Goal: Task Accomplishment & Management: Manage account settings

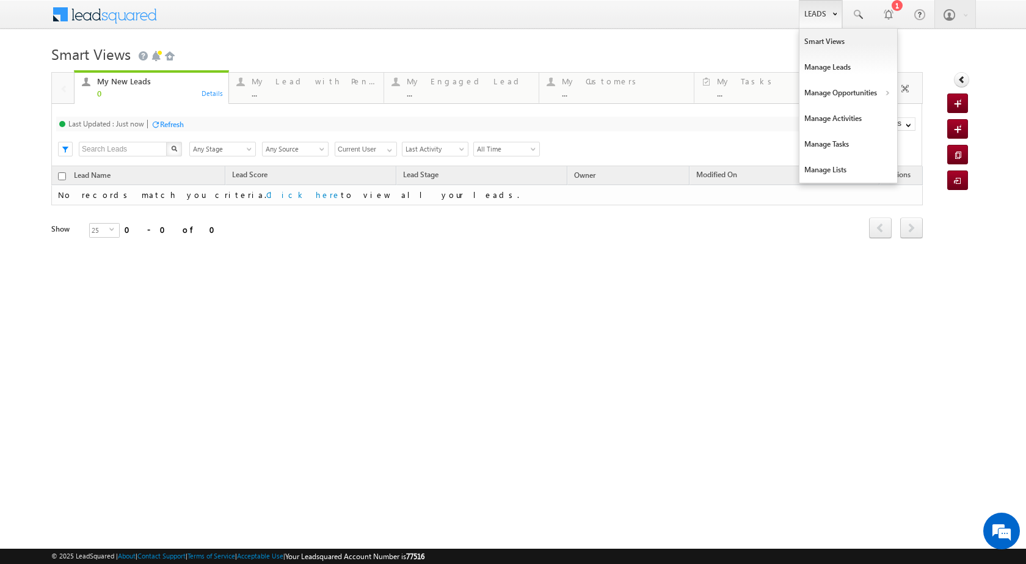
click at [808, 15] on link "Leads" at bounding box center [820, 14] width 43 height 28
click at [856, 95] on link "Manage Opportunities" at bounding box center [848, 93] width 98 height 26
click at [830, 17] on link "Leads" at bounding box center [820, 14] width 43 height 28
click at [889, 93] on link "Manage Opportunities" at bounding box center [848, 93] width 98 height 26
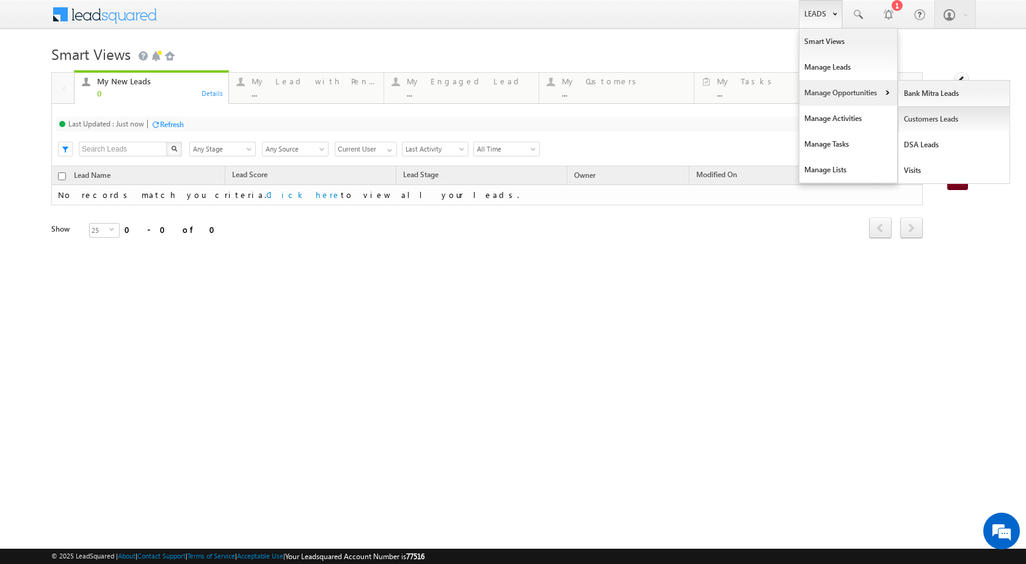
click at [924, 127] on link "Customers Leads" at bounding box center [954, 119] width 112 height 26
click at [923, 127] on link "Customers Leads" at bounding box center [954, 119] width 112 height 26
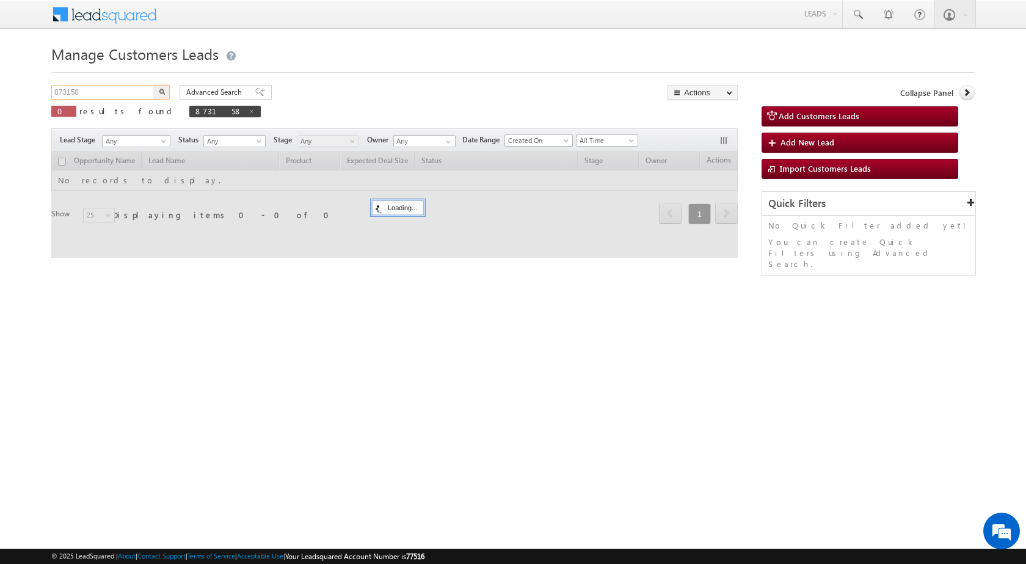
click at [104, 87] on input "873158" at bounding box center [103, 92] width 104 height 15
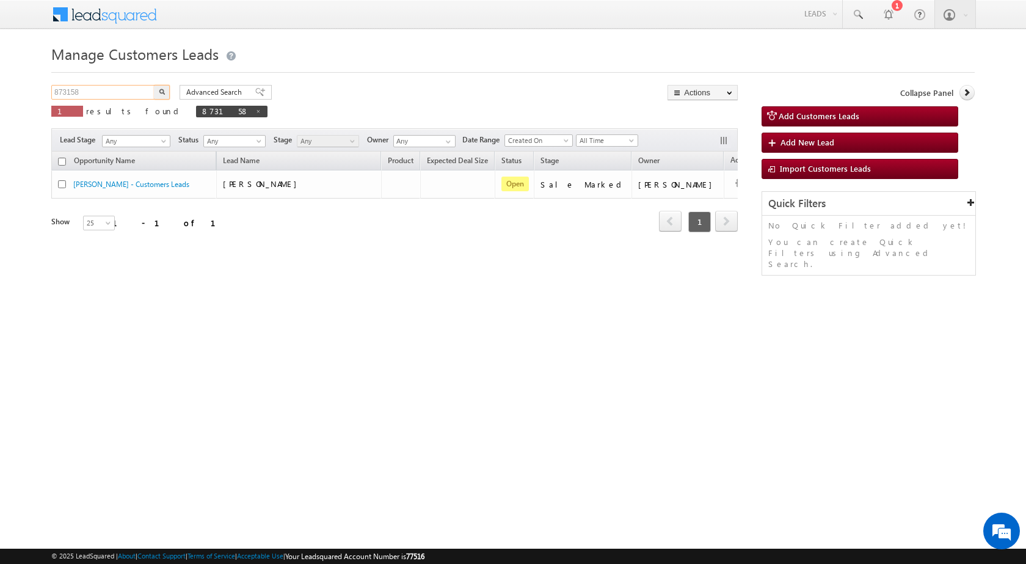
paste input "94060"
type input "894060"
drag, startPoint x: 167, startPoint y: 97, endPoint x: 120, endPoint y: 4, distance: 104.0
click at [167, 95] on button "button" at bounding box center [162, 92] width 16 height 15
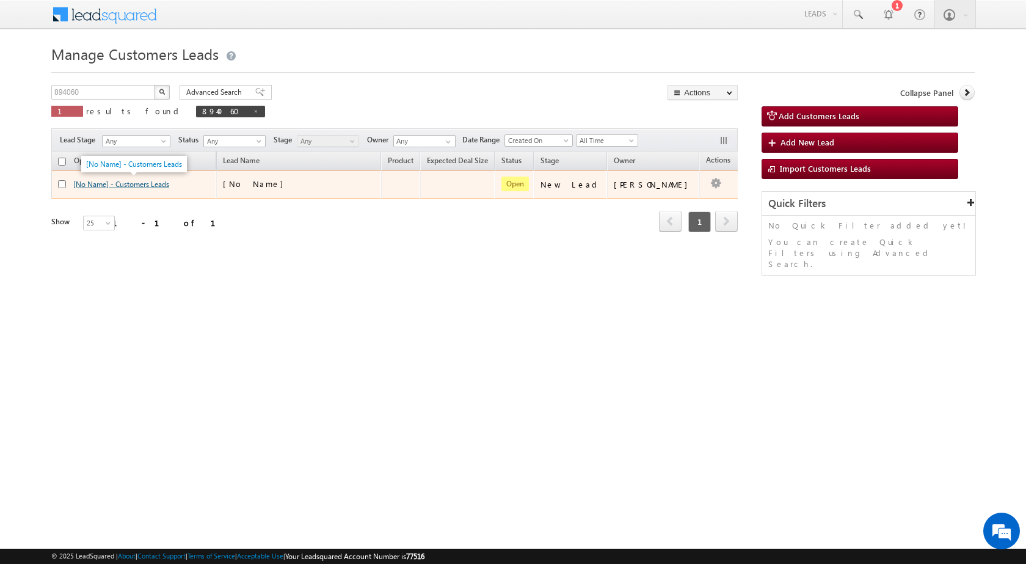
click at [147, 187] on link "[No Name] - Customers Leads" at bounding box center [121, 184] width 96 height 9
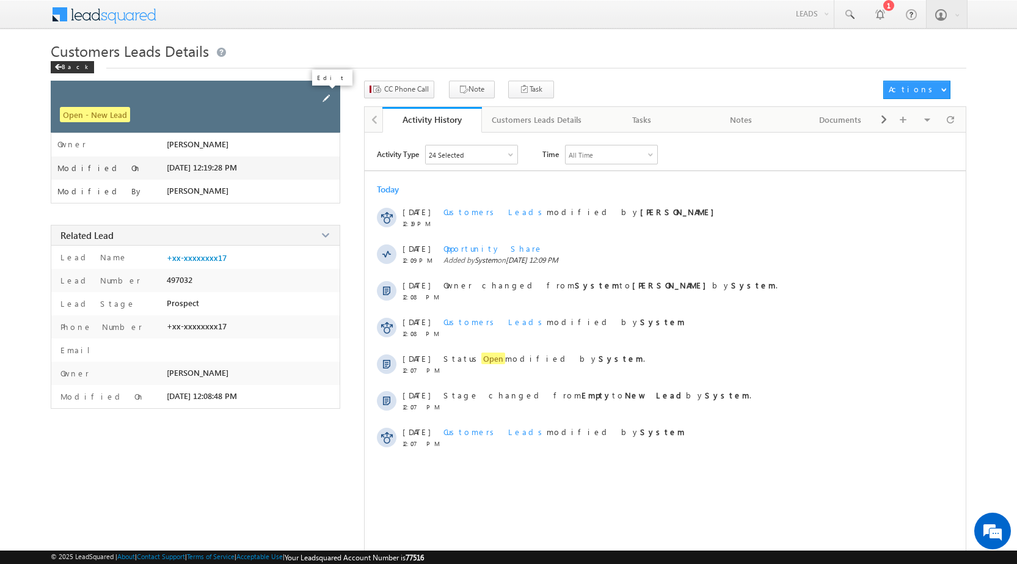
click at [326, 98] on span at bounding box center [325, 98] width 13 height 13
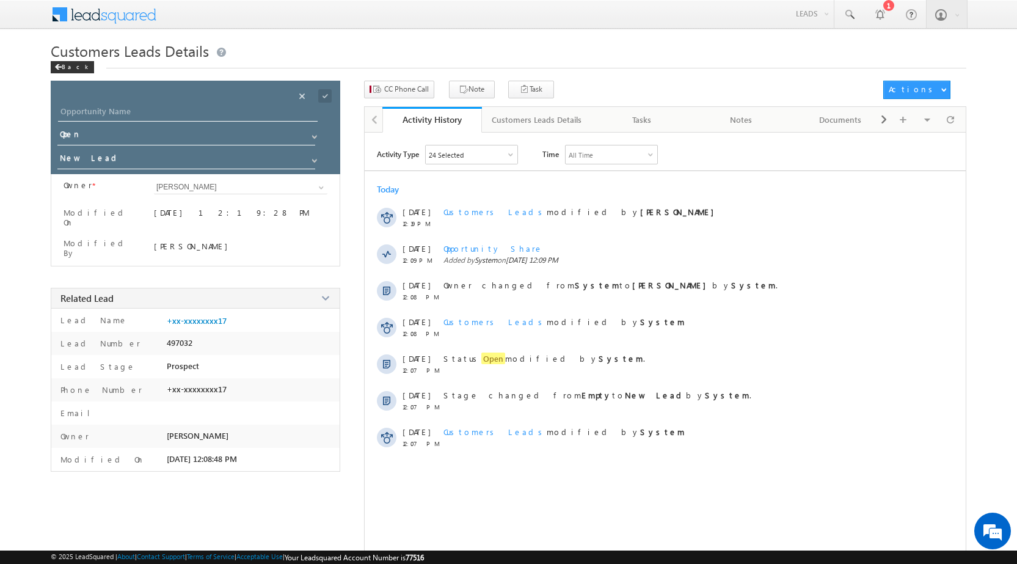
click at [228, 101] on div "Opportunity Name * Opportunity Name * Status * Status * Open Won Lost *" at bounding box center [195, 127] width 289 height 93
click at [227, 107] on input "Opportunity Name" at bounding box center [188, 112] width 260 height 17
paste input "[PERSON_NAME]"
type input "[PERSON_NAME]"
click at [324, 101] on span at bounding box center [324, 95] width 13 height 13
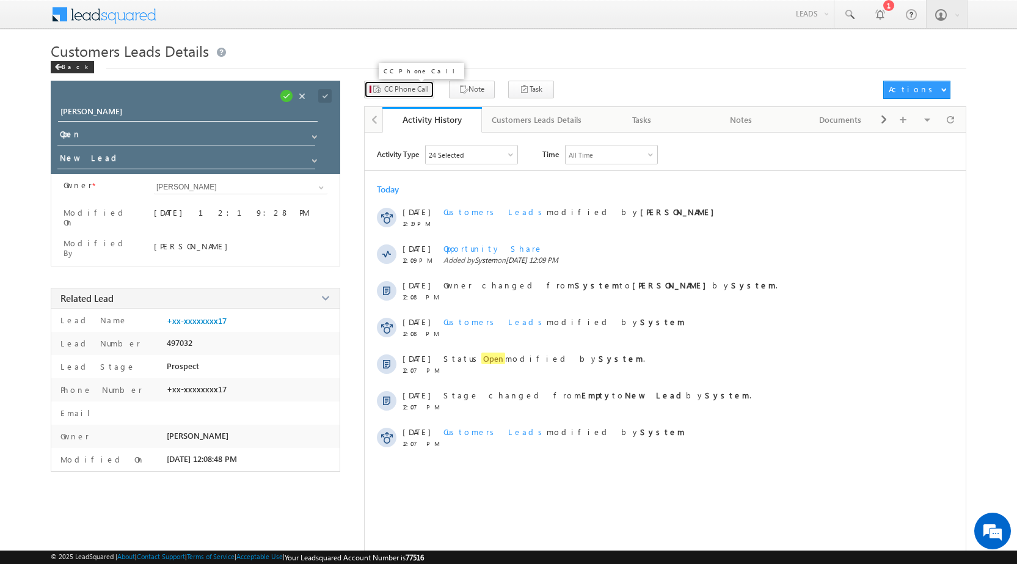
click at [400, 94] on span "CC Phone Call" at bounding box center [406, 89] width 45 height 11
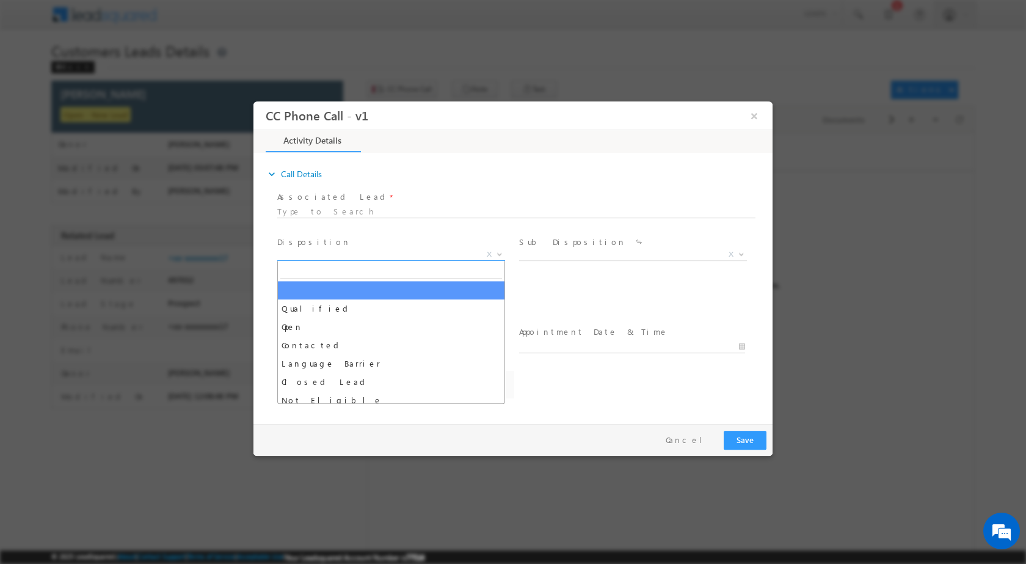
click at [495, 253] on span at bounding box center [498, 253] width 12 height 16
select select "adesh.kumar1@sgrlimited.in"
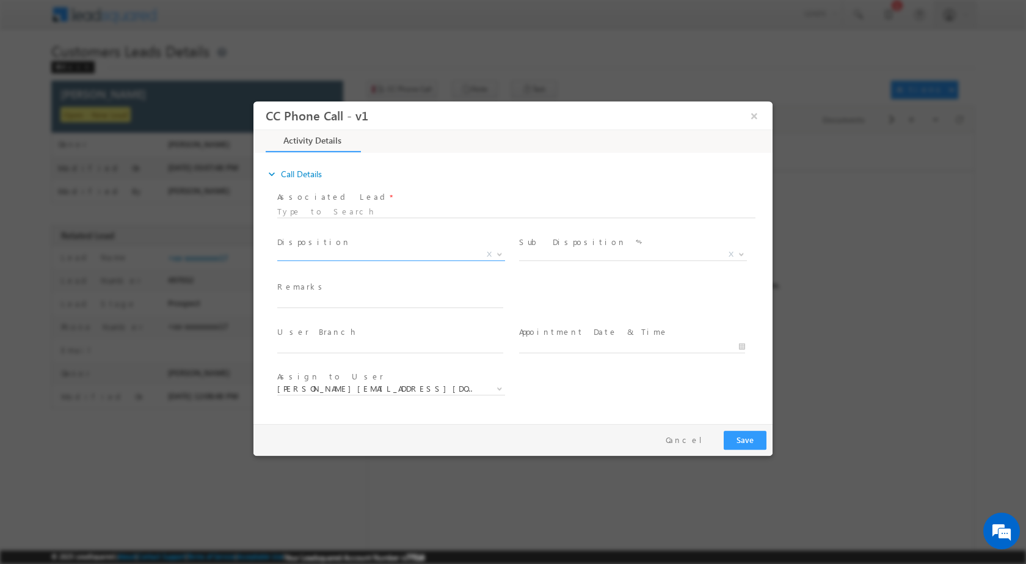
click at [504, 258] on span at bounding box center [498, 253] width 12 height 16
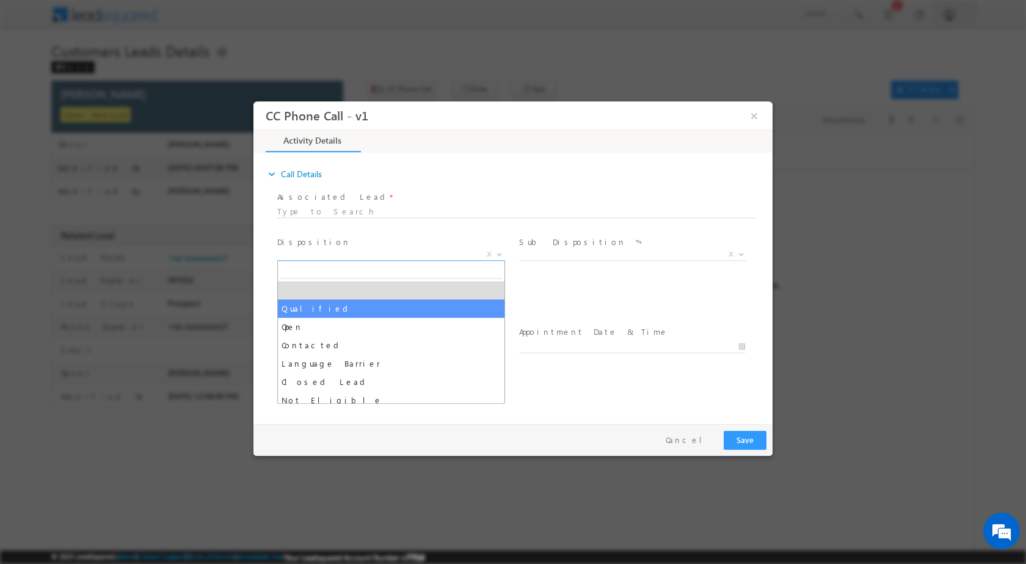
select select "Qualified"
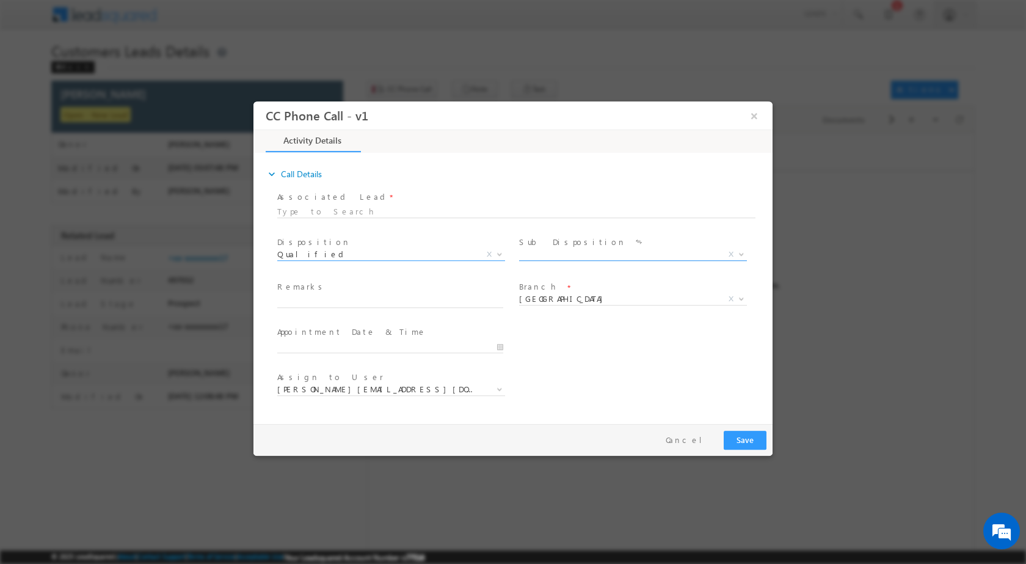
click at [736, 259] on span "Sale Marked X" at bounding box center [637, 256] width 237 height 15
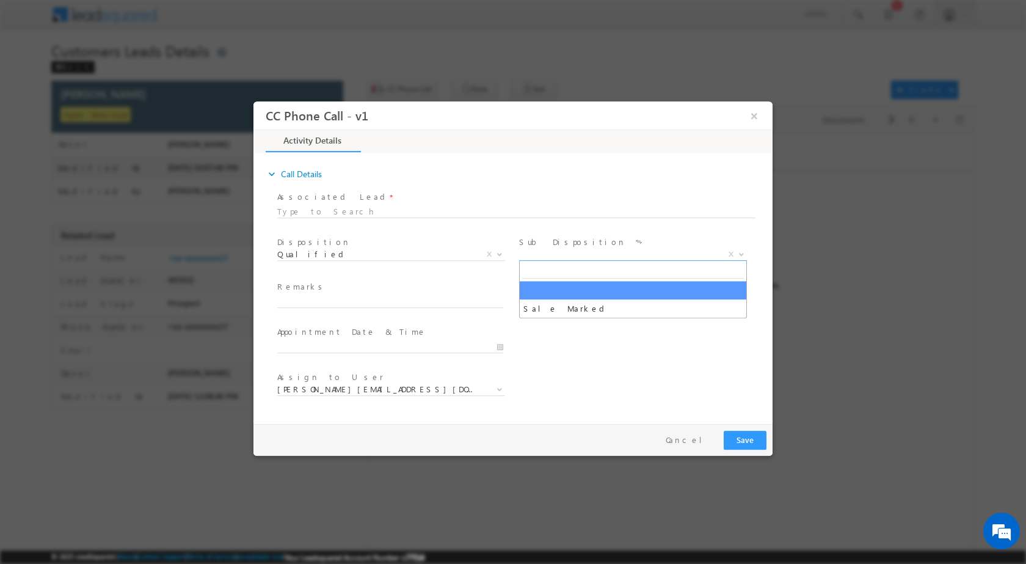
select select "Sale Marked"
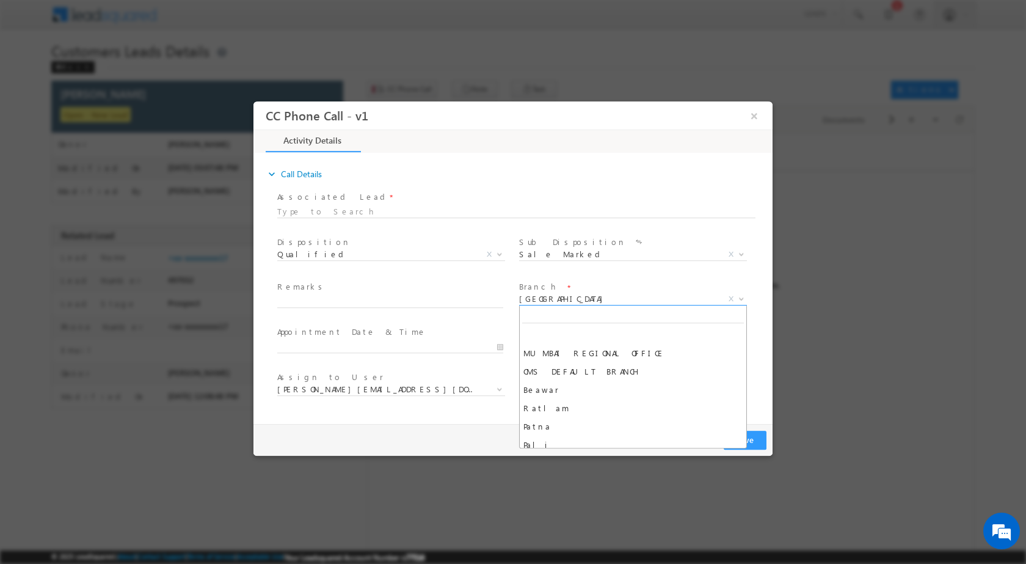
click at [746, 297] on span at bounding box center [740, 298] width 12 height 16
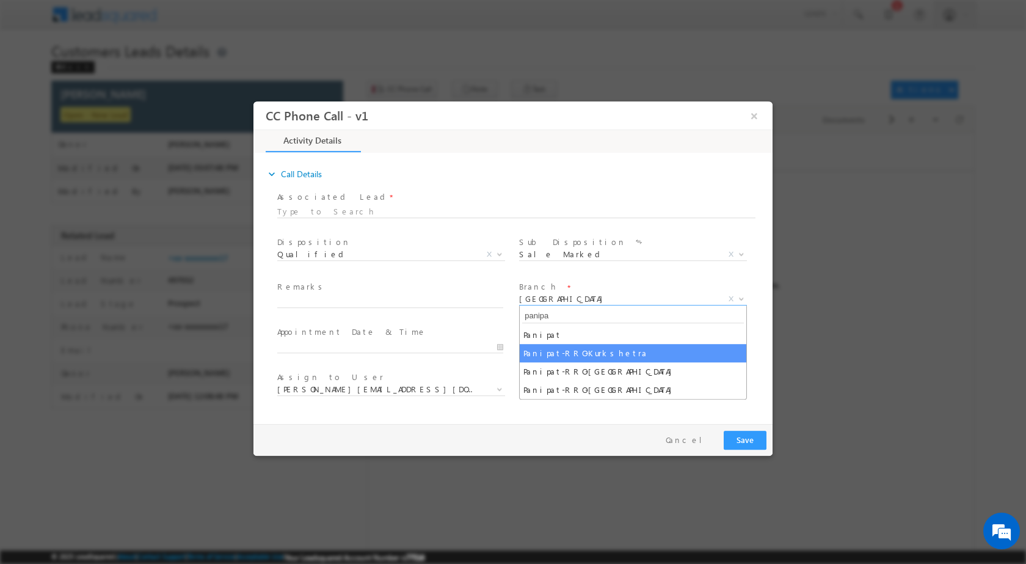
type input "panipa"
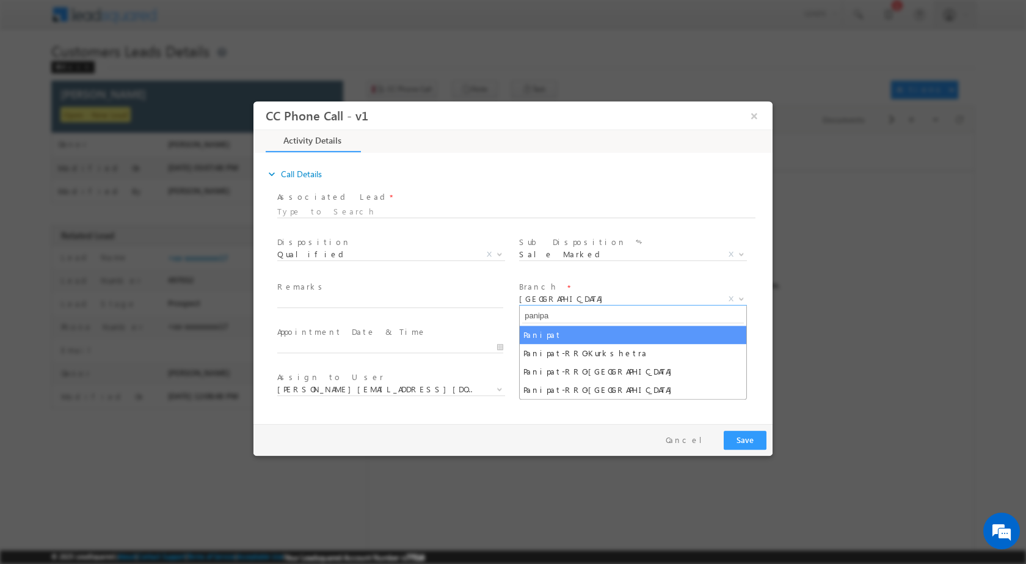
select select "Panipat"
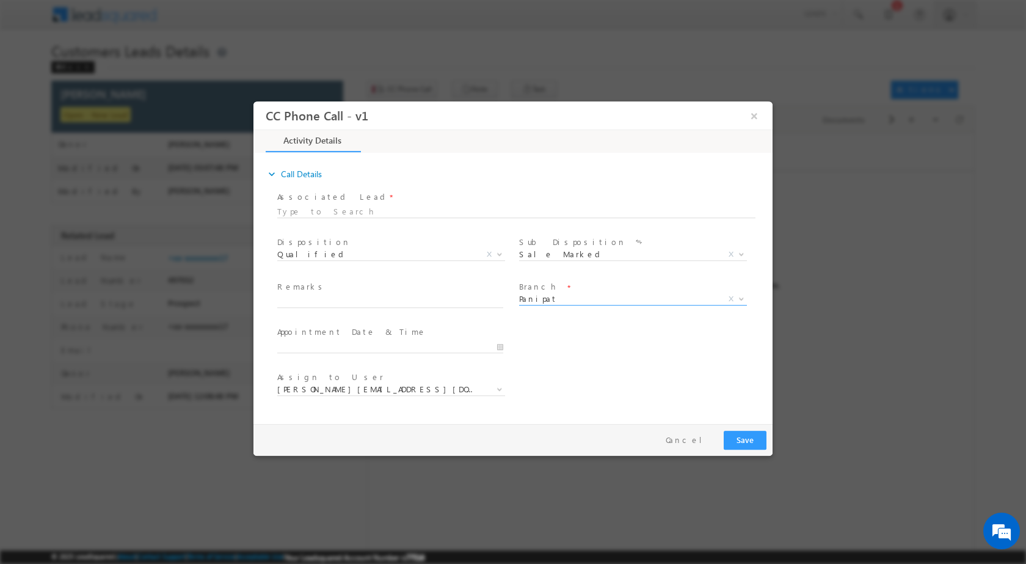
select select "amit.vats@sgrlimited.in"
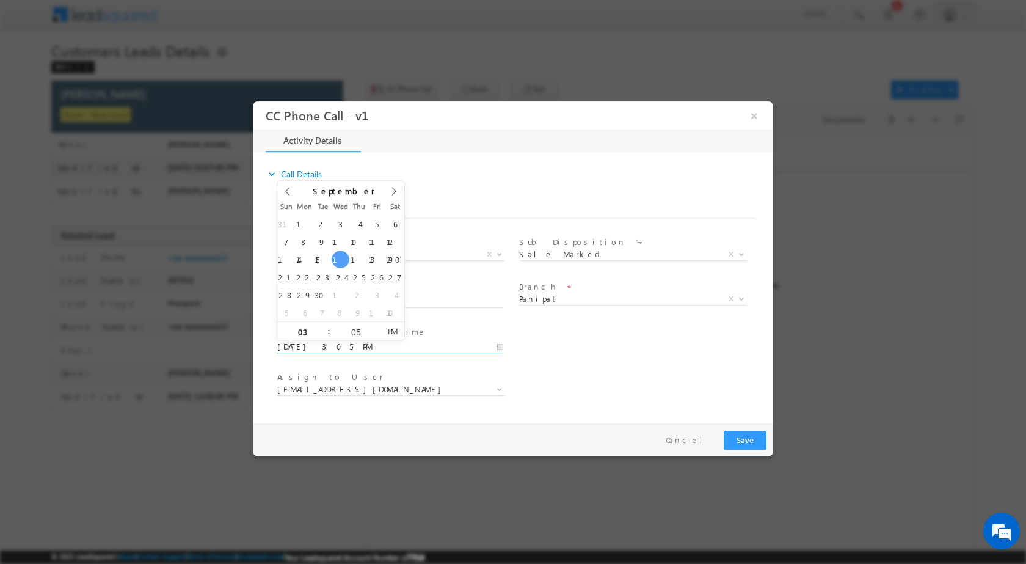
click at [503, 349] on input "09/17/2025 3:05 PM" at bounding box center [390, 346] width 226 height 12
type input "09/18/2025 3:05 PM"
type input "02"
type input "09/18/2025 2:05 PM"
click at [351, 329] on input "05" at bounding box center [355, 331] width 51 height 8
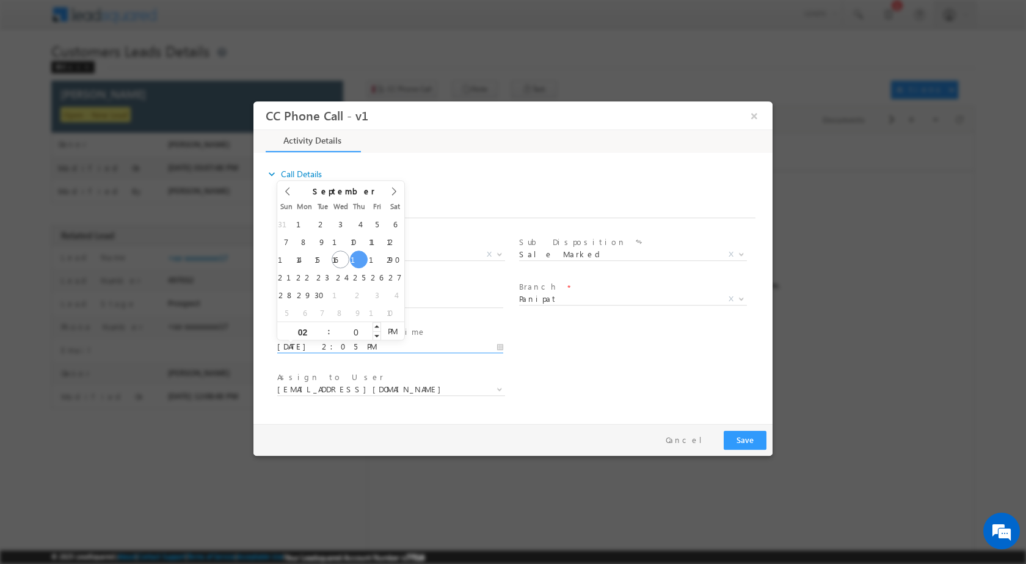
type input "00"
type input "09/18/2025 2:00 PM"
click at [605, 382] on div "Assign to User * amit.vats@sgrlimited.in anil.kumar5@sgrlimited.in ankit.sharma…" at bounding box center [524, 390] width 498 height 45
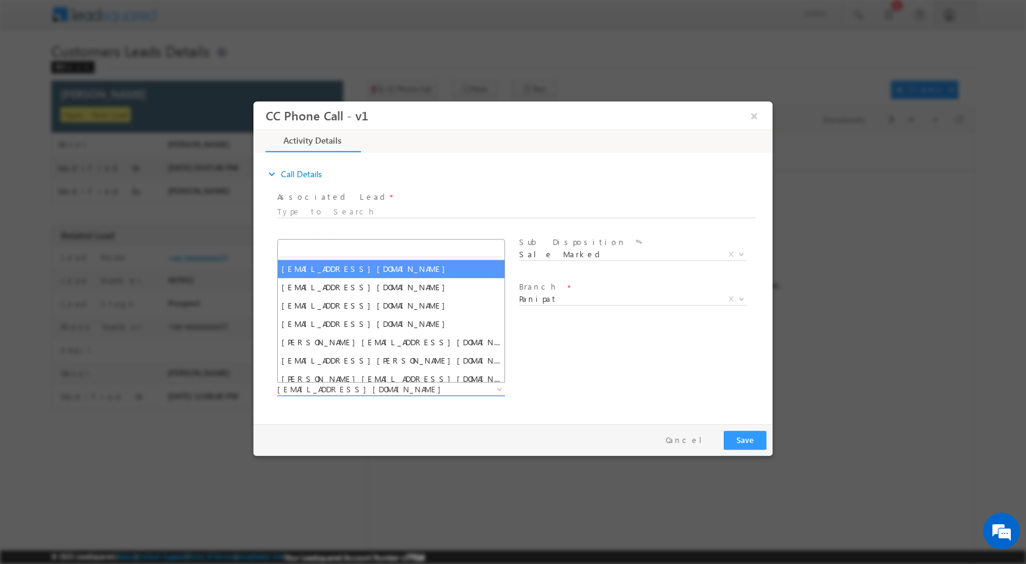
click at [499, 387] on b at bounding box center [499, 388] width 7 height 4
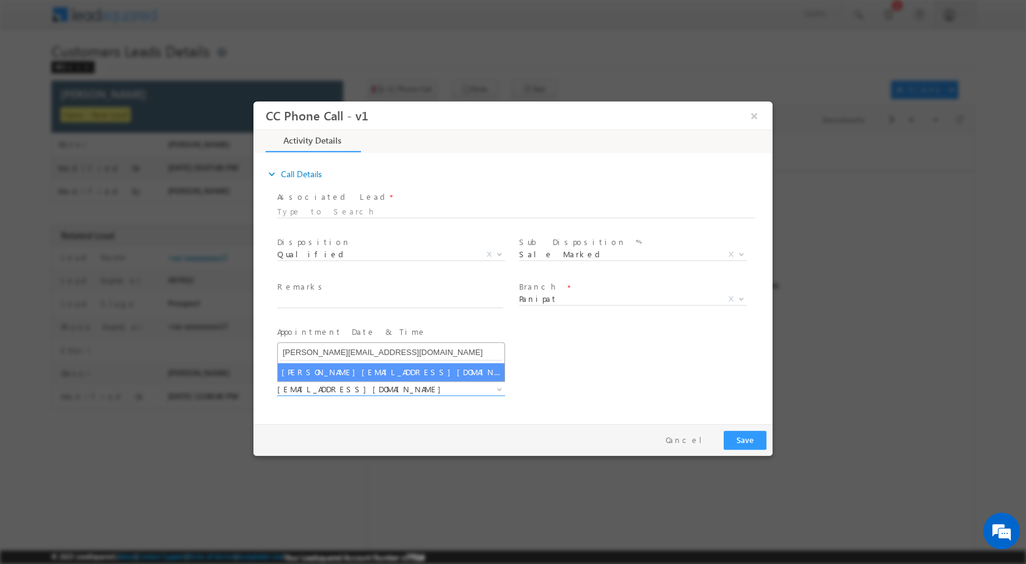
type input "rajbir.singh1@sgrlimited.in"
select select "rajbir.singh1@sgrlimited.in"
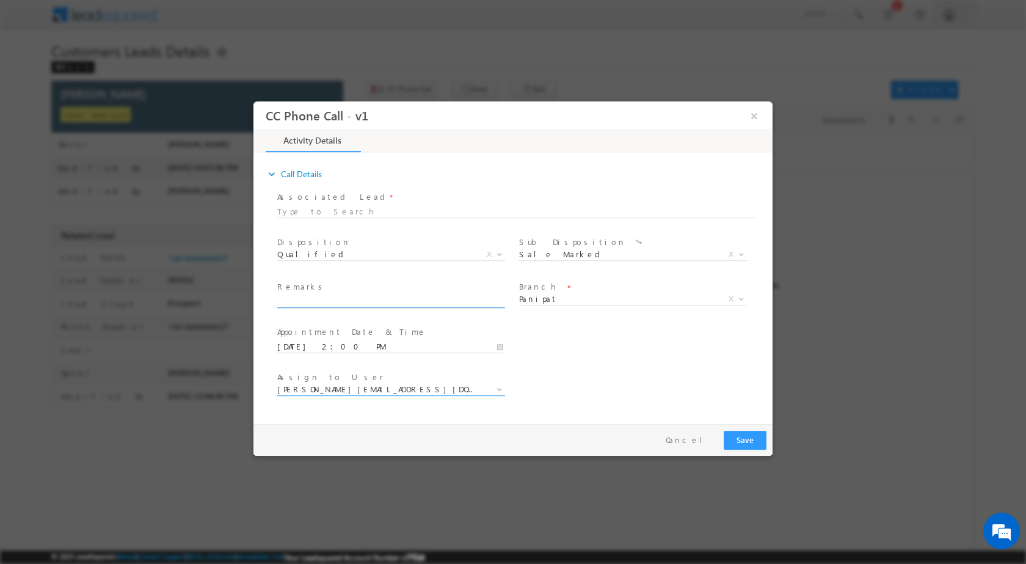
click at [319, 301] on input "text" at bounding box center [390, 301] width 226 height 12
paste input "17/09-Customer name is NADEEM AHMAD Customer age is 32 yrs loan type is Home Pu…"
type input "17/09-Customer name is NADEEM AHMAD Customer age is 32 yrs loan type is Home Pu…"
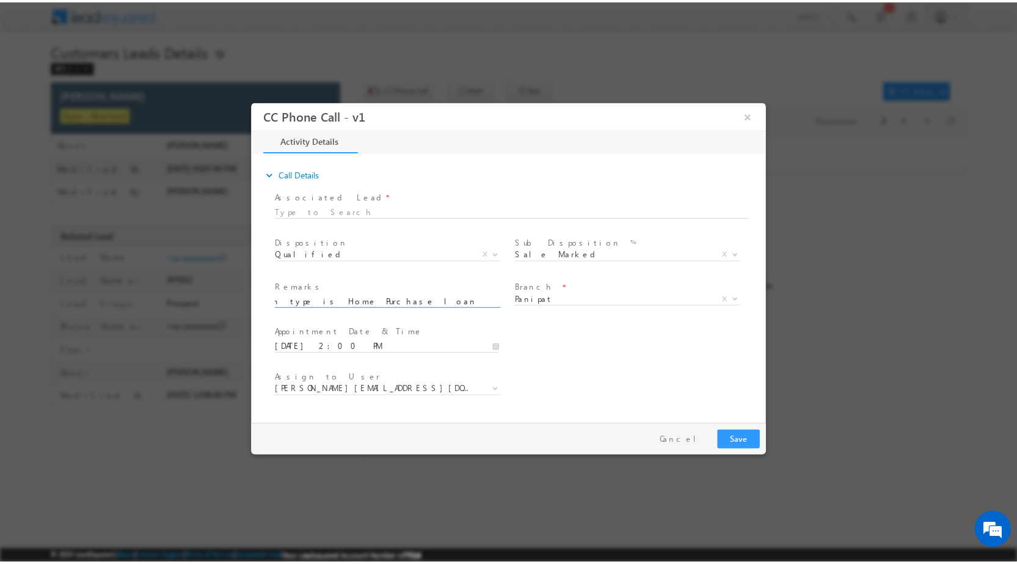
scroll to position [0, 0]
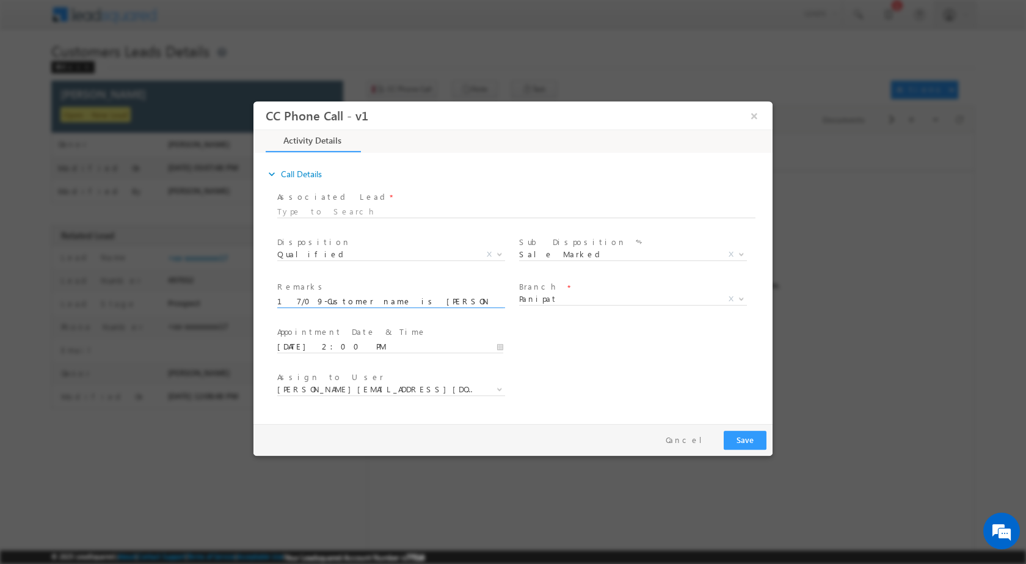
click at [727, 425] on div "Pay & Save Save Cancel" at bounding box center [515, 439] width 525 height 32
click at [731, 435] on button "Save" at bounding box center [745, 439] width 43 height 19
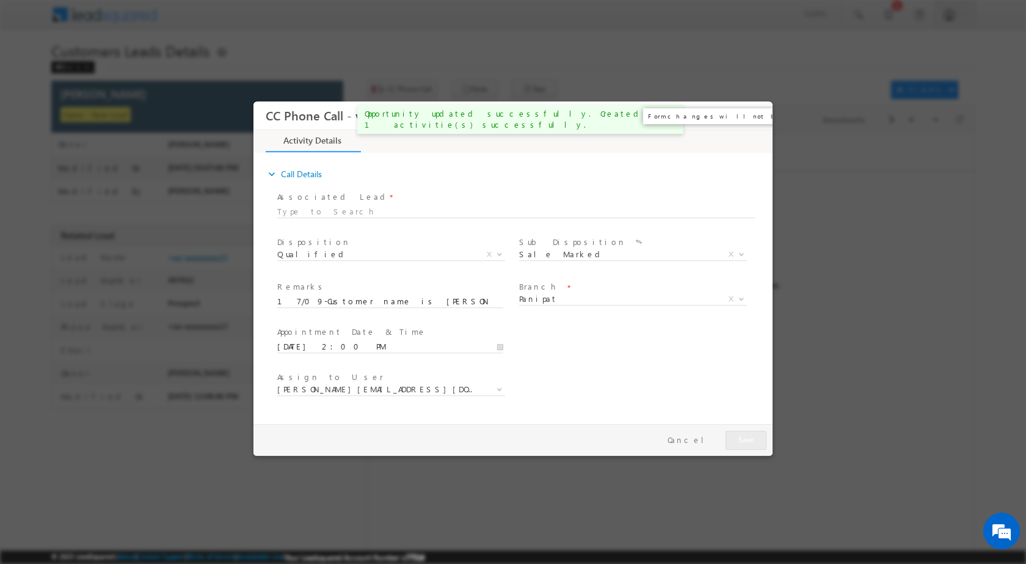
click at [757, 120] on button "×" at bounding box center [754, 115] width 21 height 23
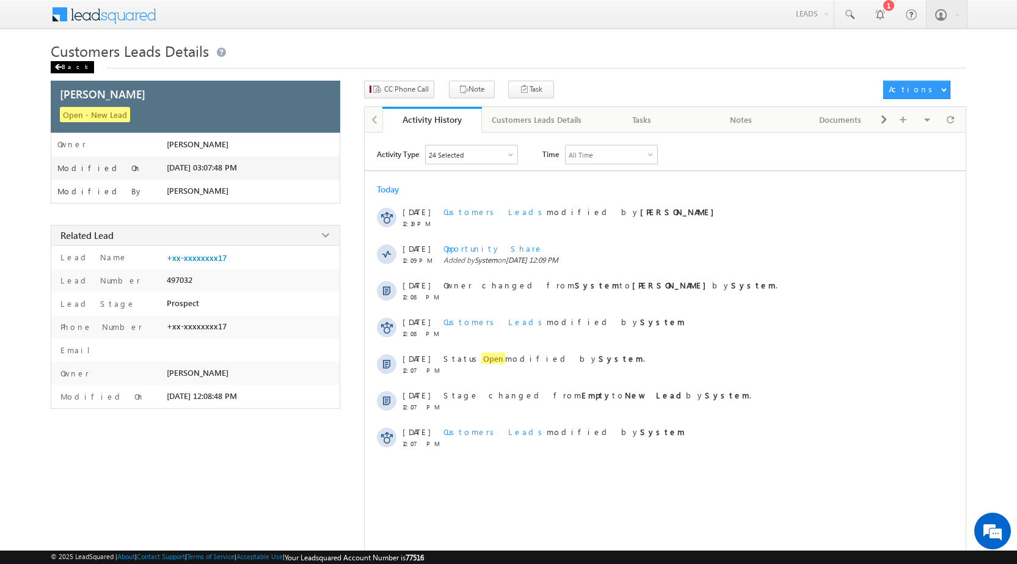
click at [69, 72] on div "Back" at bounding box center [72, 67] width 43 height 12
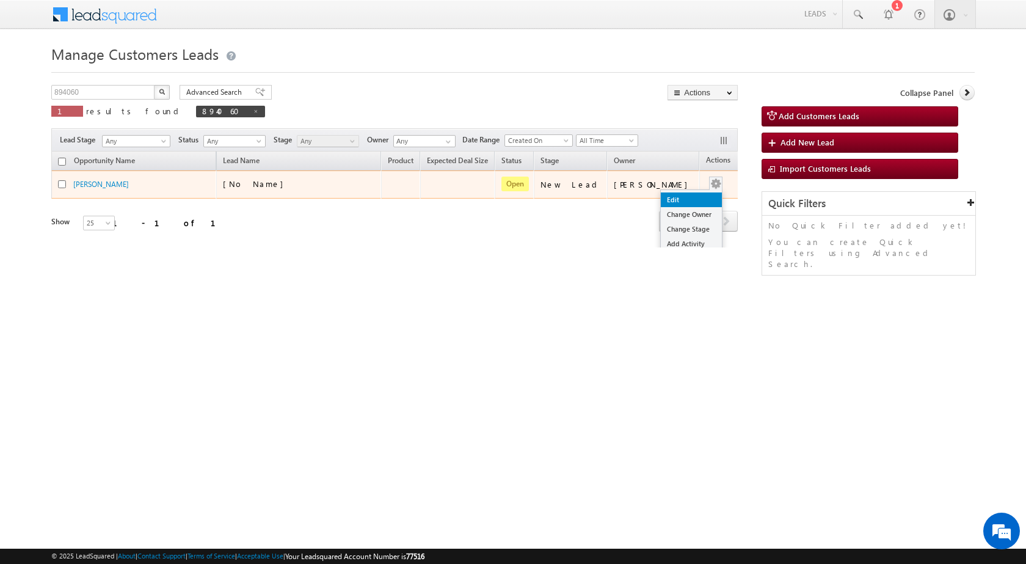
click at [672, 194] on link "Edit" at bounding box center [691, 199] width 61 height 15
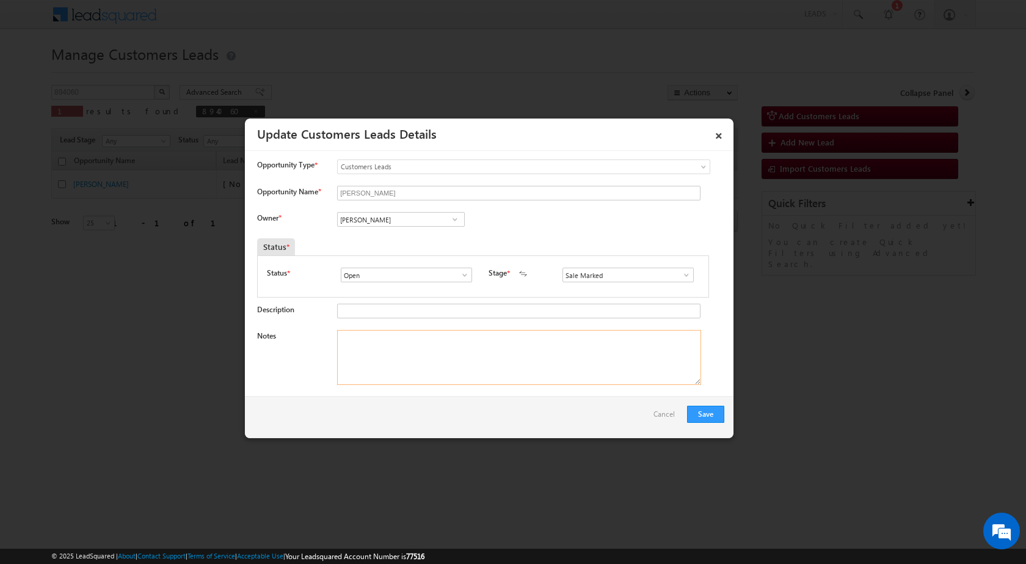
click at [492, 366] on textarea "Notes" at bounding box center [519, 357] width 364 height 55
paste textarea "17/09-Customer name is [PERSON_NAME] Customer age is [DEMOGRAPHIC_DATA] yrs loa…"
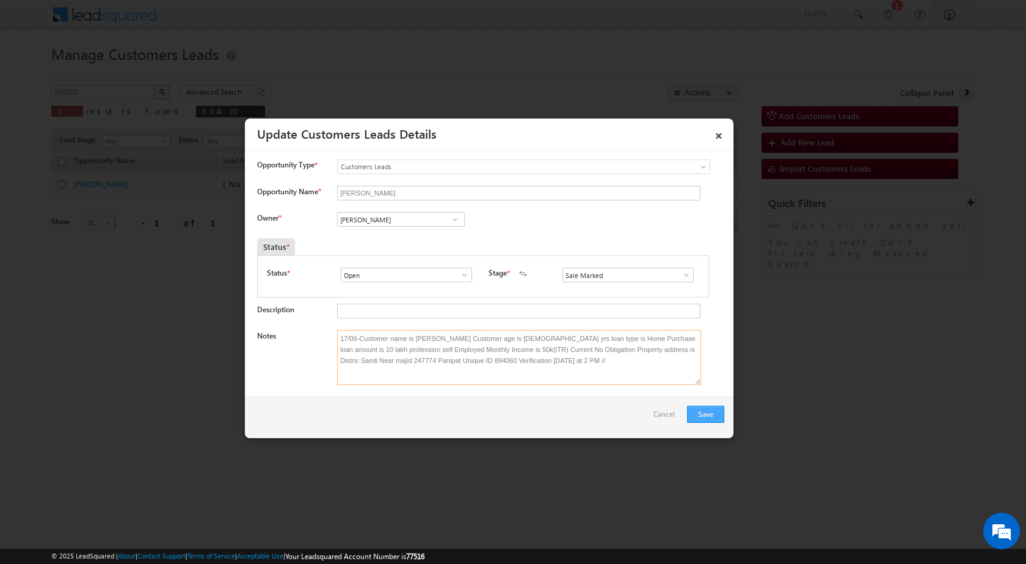
type textarea "17/09-Customer name is [PERSON_NAME] Customer age is [DEMOGRAPHIC_DATA] yrs loa…"
click at [694, 410] on button "Save" at bounding box center [705, 413] width 37 height 17
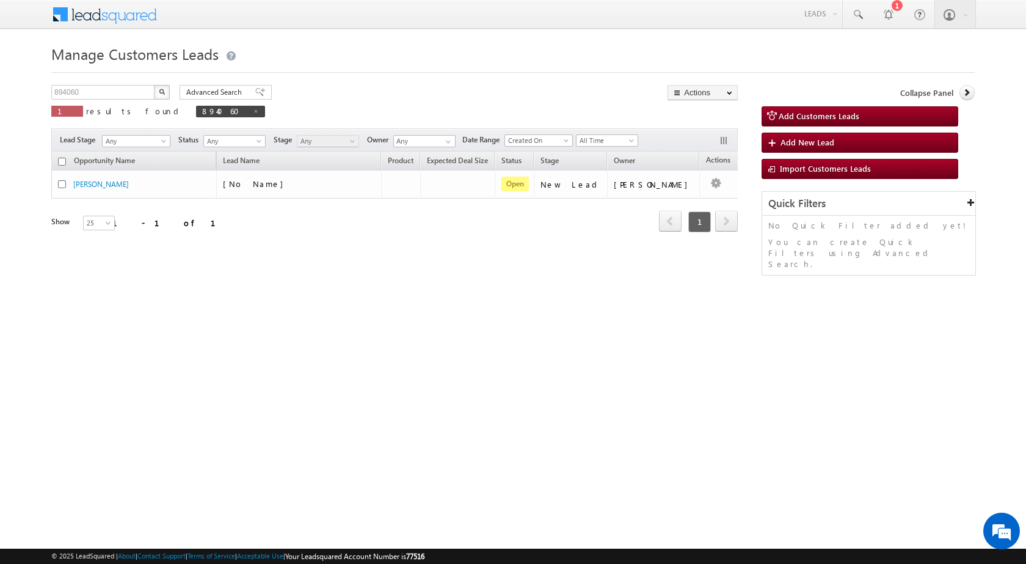
click at [158, 92] on button "button" at bounding box center [162, 92] width 16 height 15
